Goal: Transaction & Acquisition: Purchase product/service

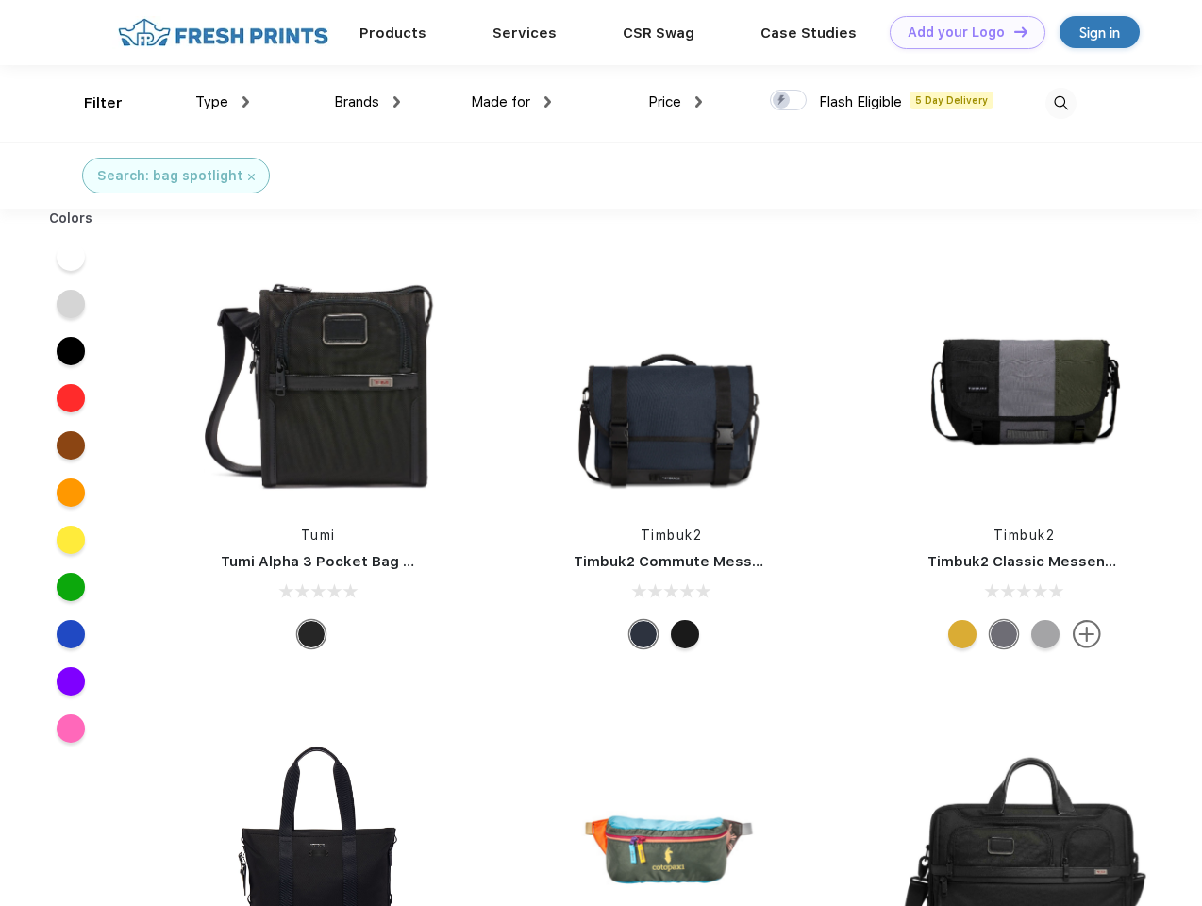
scroll to position [1, 0]
click at [961, 32] on link "Add your Logo Design Tool" at bounding box center [968, 32] width 156 height 33
click at [0, 0] on div "Design Tool" at bounding box center [0, 0] width 0 height 0
click at [1013, 31] on link "Add your Logo Design Tool" at bounding box center [968, 32] width 156 height 33
click at [91, 103] on div "Filter" at bounding box center [103, 103] width 39 height 22
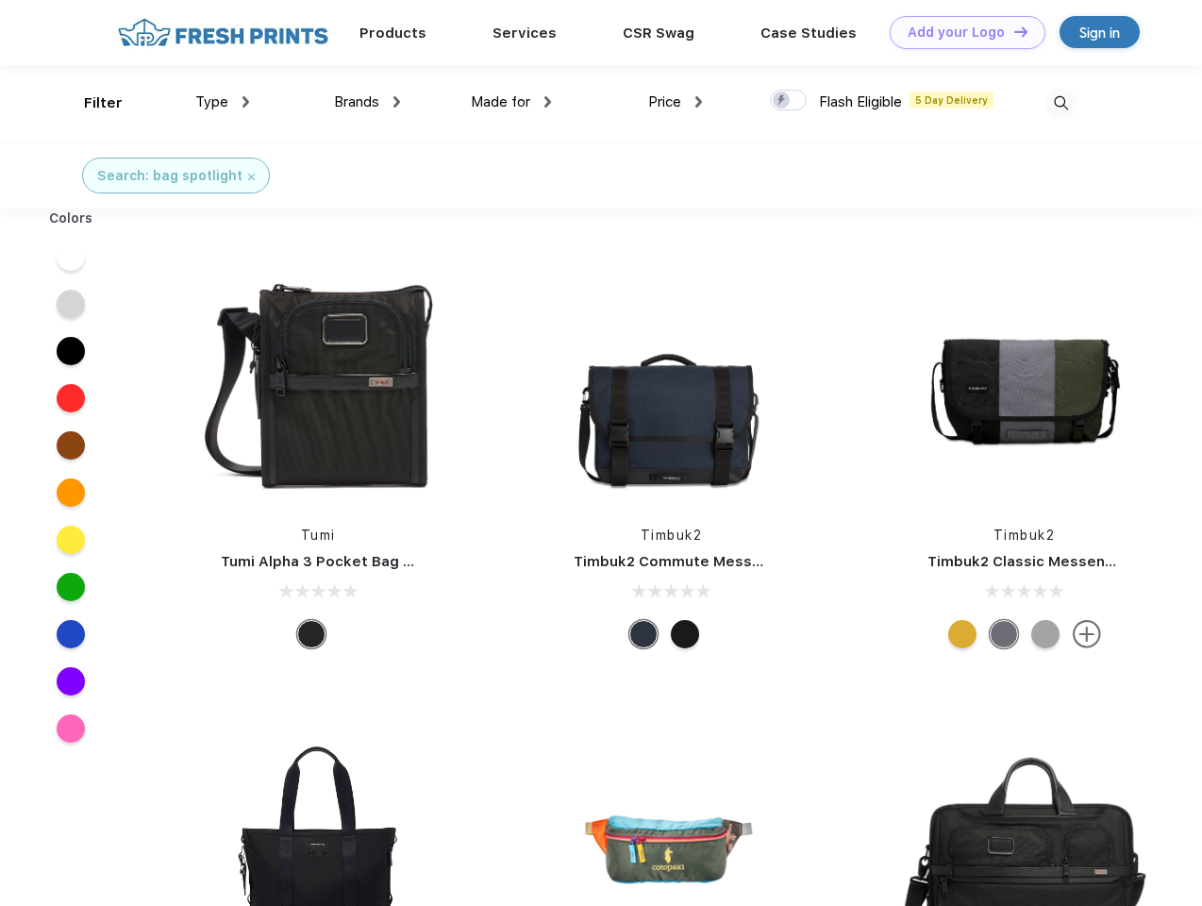
click at [223, 102] on span "Type" at bounding box center [211, 101] width 33 height 17
click at [367, 102] on span "Brands" at bounding box center [356, 101] width 45 height 17
click at [512, 102] on span "Made for" at bounding box center [500, 101] width 59 height 17
click at [676, 102] on span "Price" at bounding box center [664, 101] width 33 height 17
click at [789, 101] on div at bounding box center [788, 100] width 37 height 21
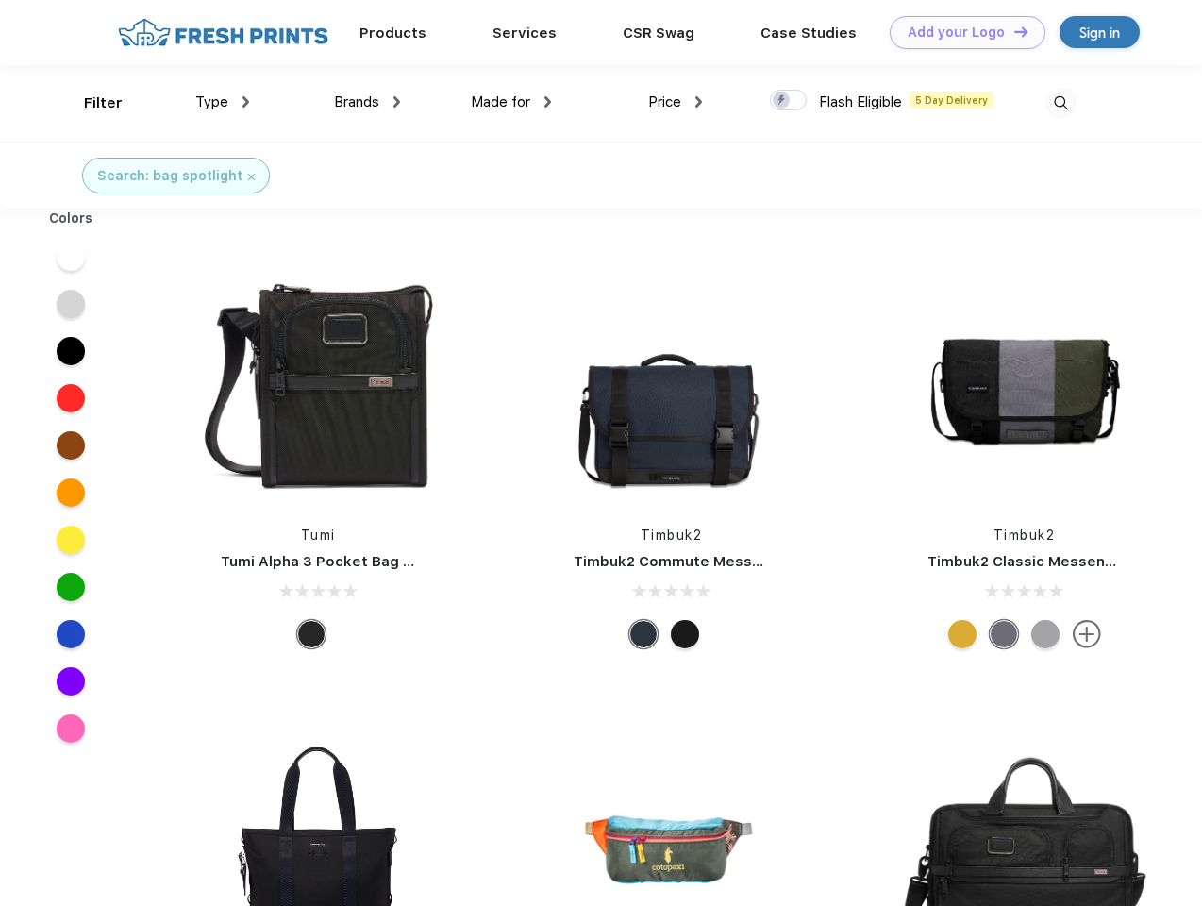
click at [782, 101] on input "checkbox" at bounding box center [776, 95] width 12 height 12
click at [1061, 103] on img at bounding box center [1061, 103] width 31 height 31
